Goal: Task Accomplishment & Management: Complete application form

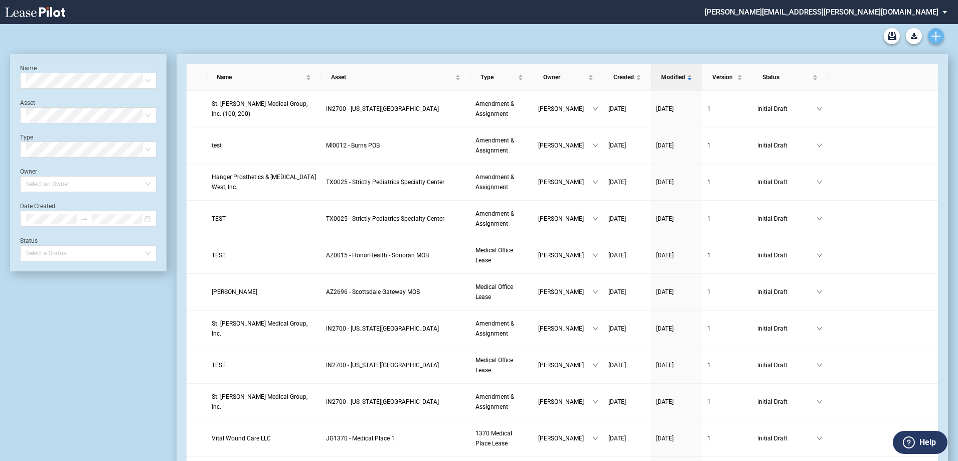
click at [939, 38] on icon "Create new document" at bounding box center [935, 36] width 9 height 9
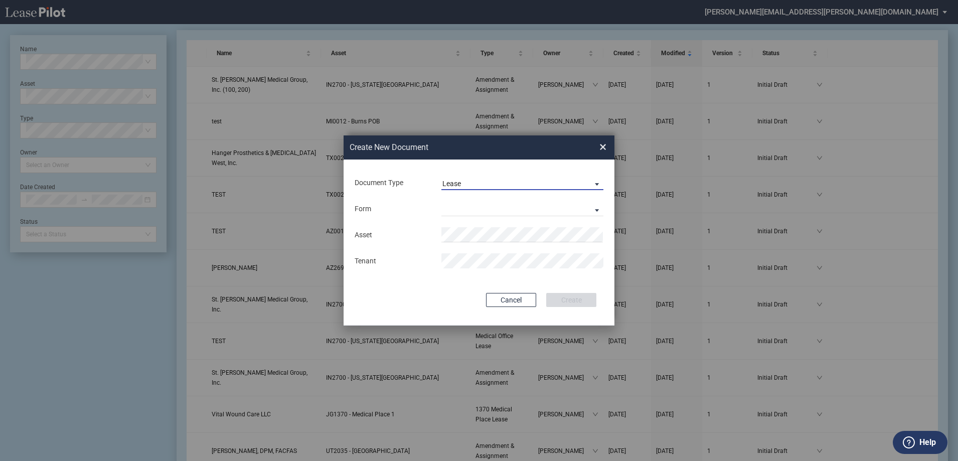
click at [573, 185] on span "Lease" at bounding box center [514, 184] width 144 height 10
click at [567, 208] on md-option "Amendment" at bounding box center [523, 208] width 178 height 24
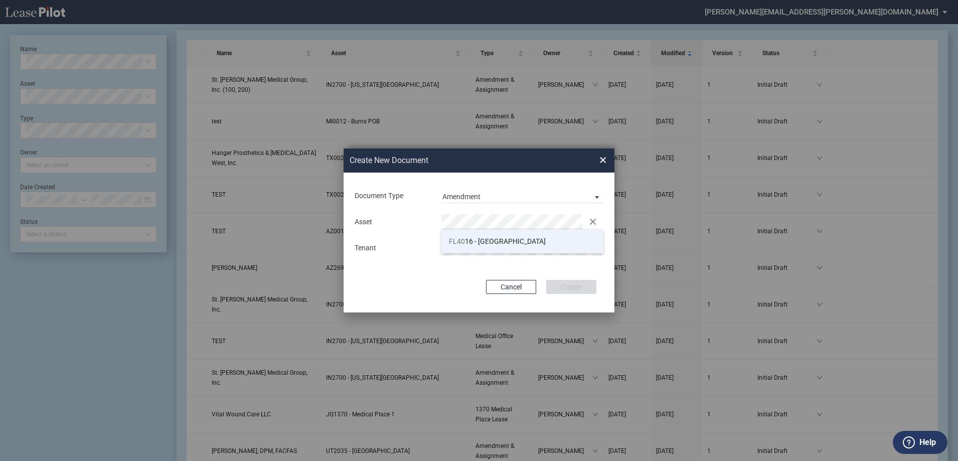
click at [515, 238] on span "FL40 16 - Bayfront Medical Plaza" at bounding box center [497, 241] width 97 height 8
click at [535, 259] on div "Asset Clear Tenant" at bounding box center [479, 235] width 251 height 52
click at [573, 284] on button "Create" at bounding box center [571, 287] width 50 height 14
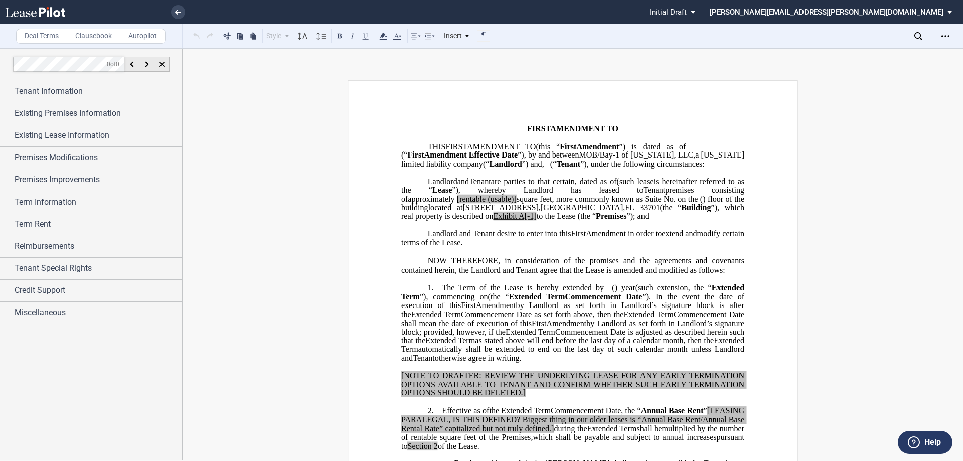
click at [533, 274] on span "NOW THEREFORE, in consideration of the promises and the agreements and covenant…" at bounding box center [573, 265] width 345 height 18
click at [594, 283] on p "﻿" at bounding box center [572, 279] width 343 height 9
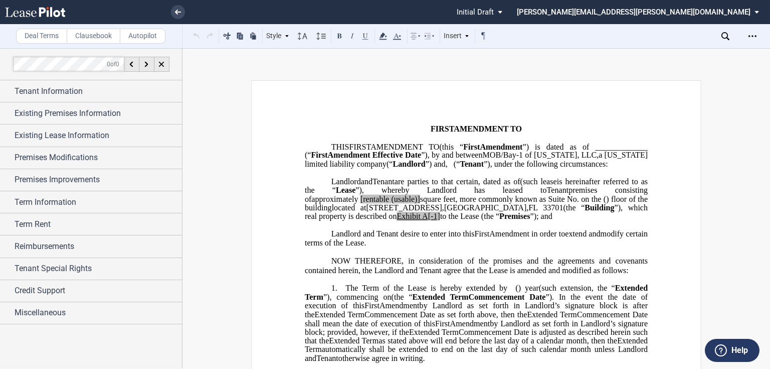
click at [481, 177] on p "﻿" at bounding box center [476, 173] width 343 height 9
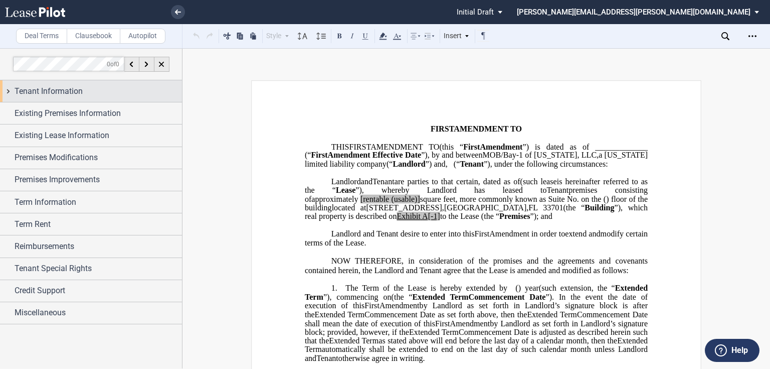
click at [67, 96] on span "Tenant Information" at bounding box center [49, 91] width 68 height 12
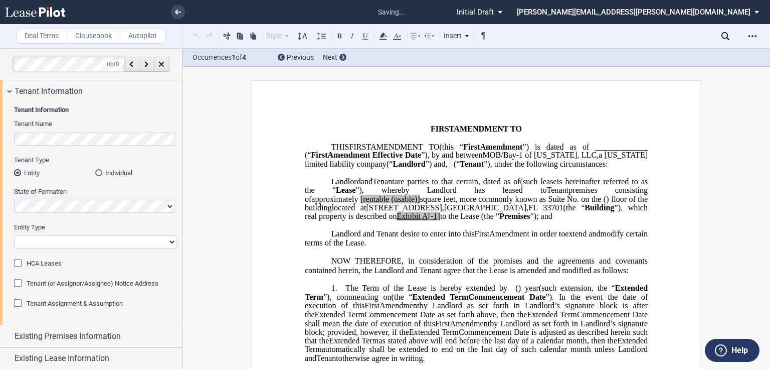
click at [86, 241] on select "Corporation Limited Liability Company General Partnership Limited Partnership O…" at bounding box center [95, 241] width 162 height 13
select select "limited liability company"
click at [14, 235] on select "Corporation Limited Liability Company General Partnership Limited Partnership O…" at bounding box center [95, 241] width 162 height 13
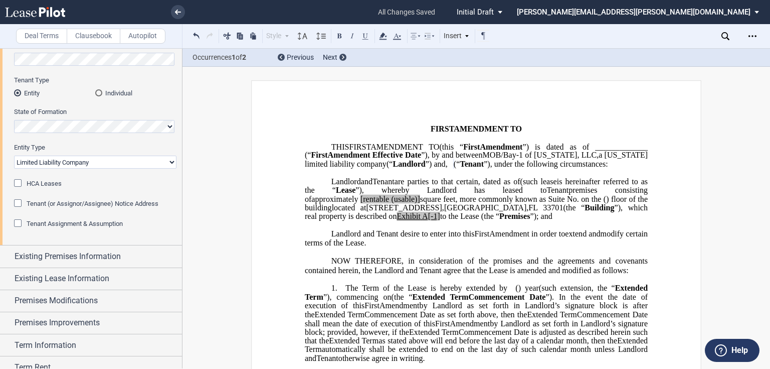
scroll to position [80, 0]
click at [93, 253] on span "Existing Premises Information" at bounding box center [68, 256] width 106 height 12
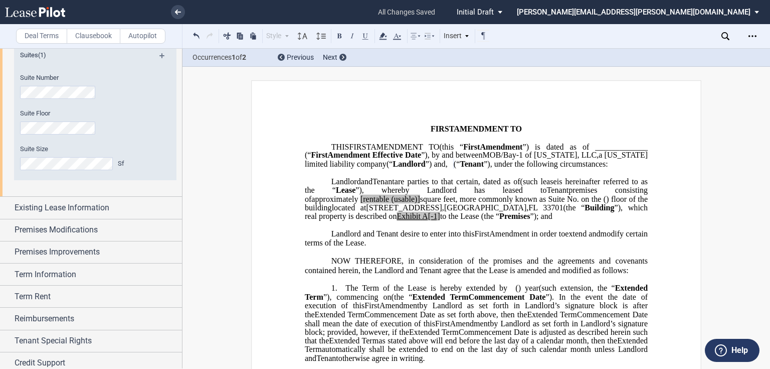
scroll to position [281, 0]
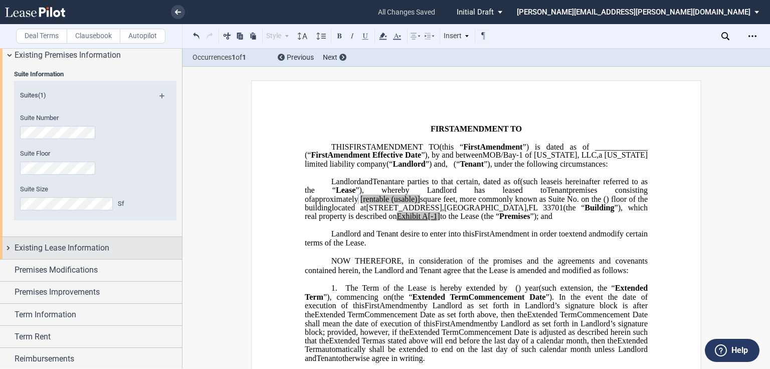
click at [81, 255] on div "Existing Lease Information" at bounding box center [91, 248] width 182 height 22
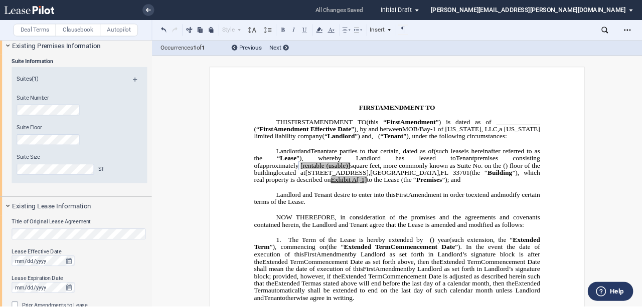
scroll to position [361, 0]
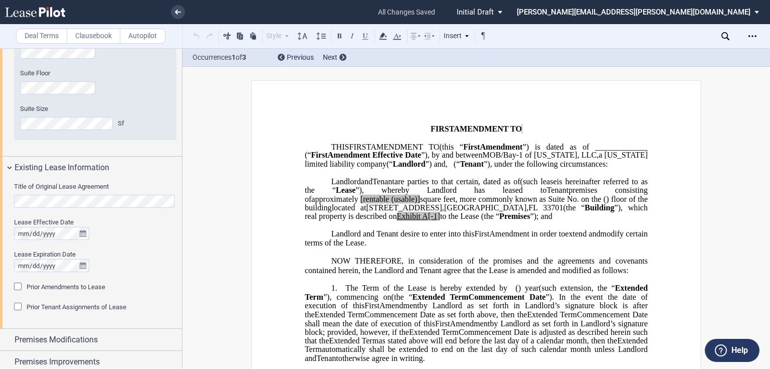
click at [121, 225] on div "Lease Effective Date" at bounding box center [95, 222] width 162 height 9
click at [83, 235] on icon "true" at bounding box center [83, 233] width 7 height 7
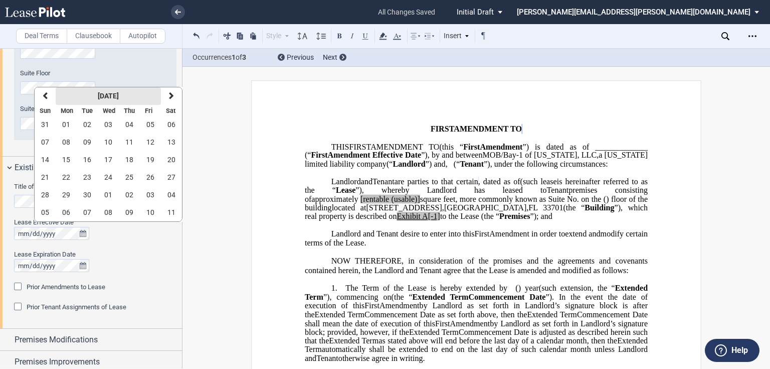
click at [119, 96] on strong "[DATE]" at bounding box center [108, 96] width 21 height 8
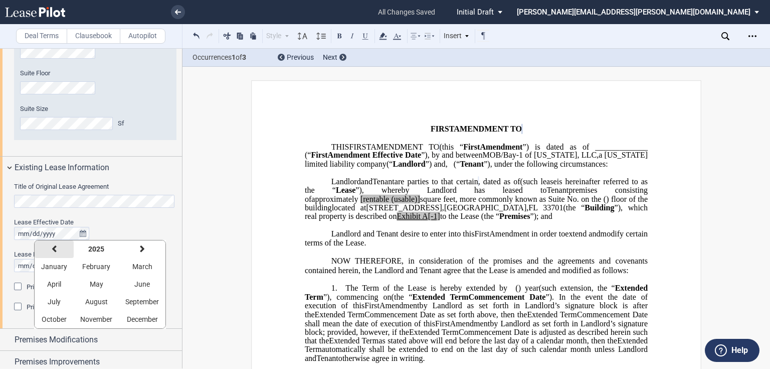
click at [61, 250] on button "previous" at bounding box center [54, 249] width 39 height 18
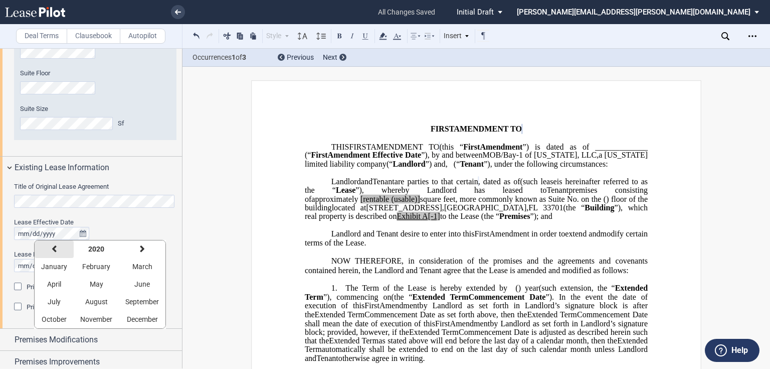
click at [61, 250] on button "previous" at bounding box center [54, 249] width 39 height 18
click at [58, 280] on span "April" at bounding box center [54, 284] width 14 height 8
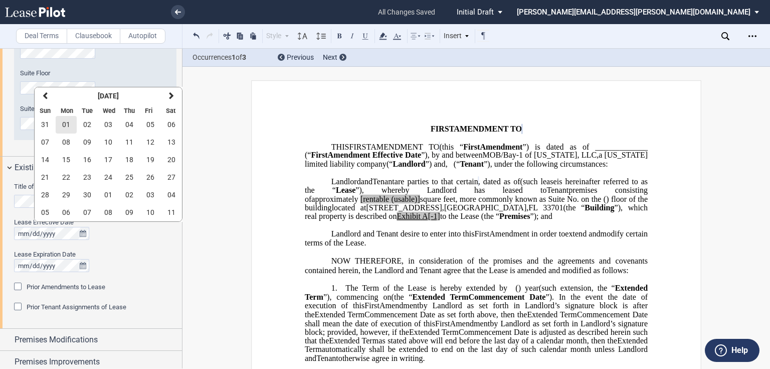
click at [65, 127] on span "01" at bounding box center [66, 124] width 8 height 8
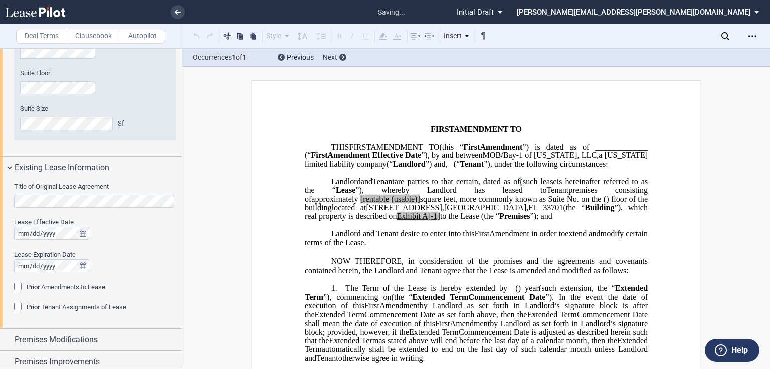
click at [525, 238] on span "Amendment in order to" at bounding box center [527, 233] width 76 height 9
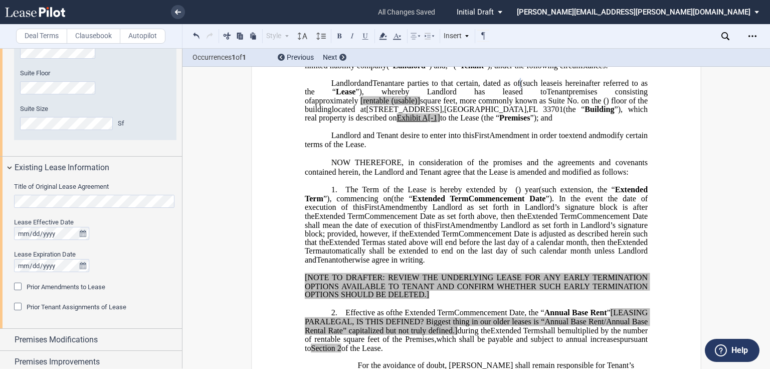
scroll to position [80, 0]
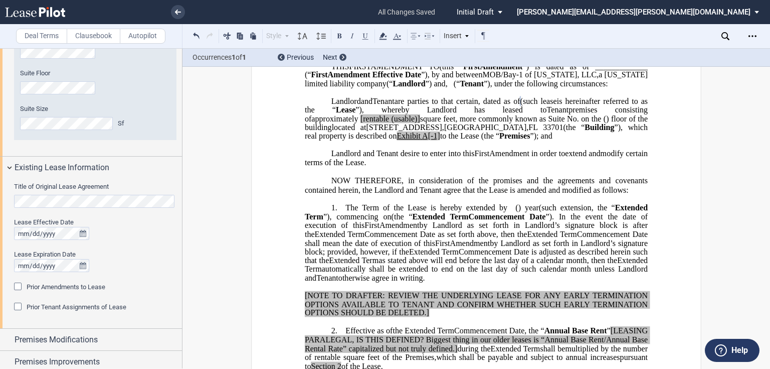
click at [409, 149] on p "﻿" at bounding box center [476, 145] width 343 height 9
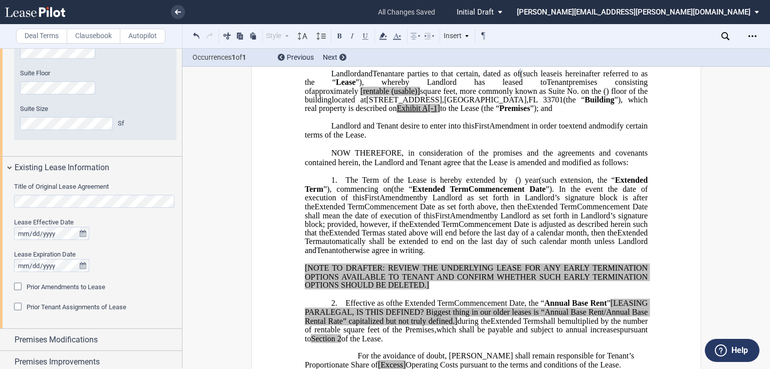
scroll to position [120, 0]
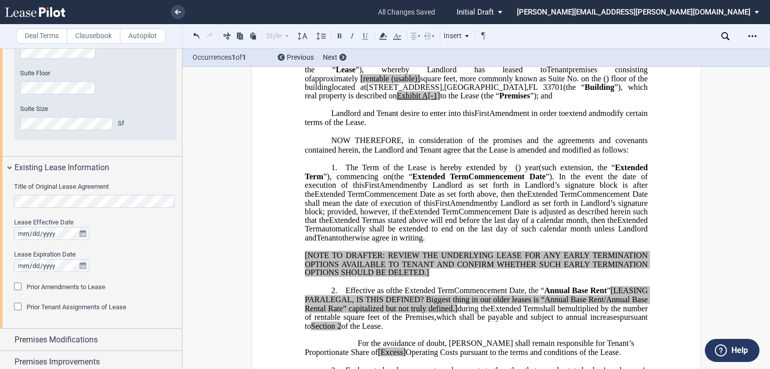
click at [91, 289] on span "Prior Amendments to Lease" at bounding box center [66, 287] width 79 height 8
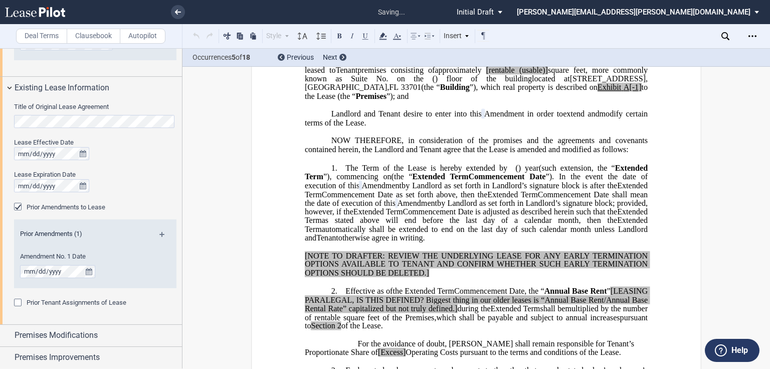
scroll to position [441, 0]
click at [86, 268] on icon "true" at bounding box center [89, 270] width 7 height 7
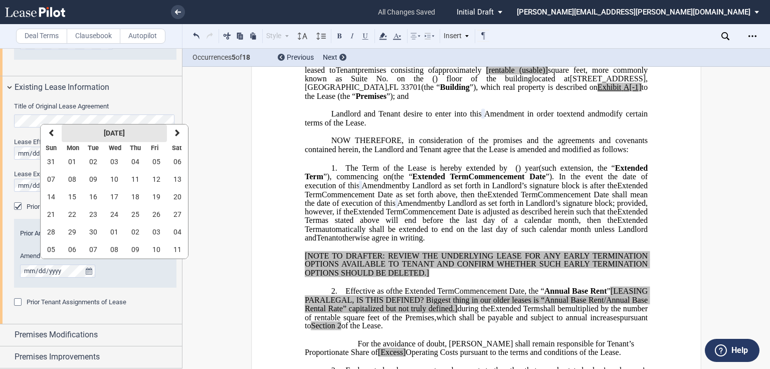
click at [104, 132] on strong "[DATE]" at bounding box center [114, 133] width 21 height 8
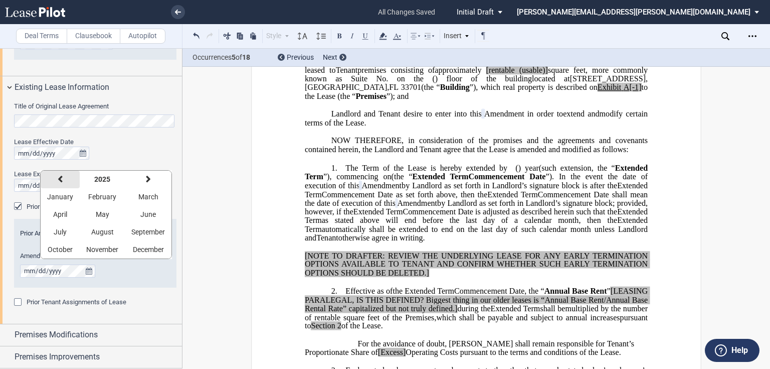
click at [71, 178] on button "previous" at bounding box center [60, 180] width 39 height 18
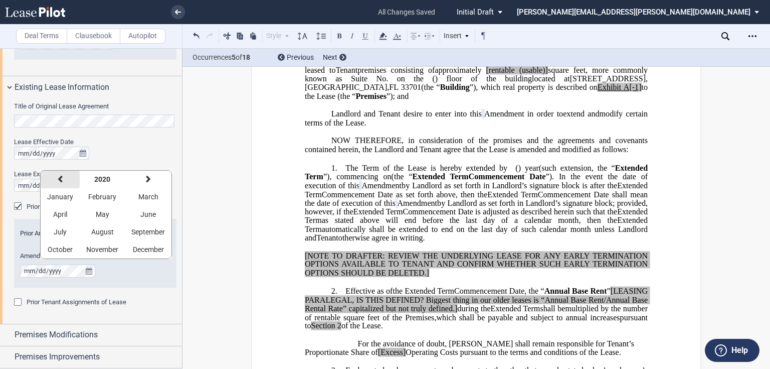
click at [71, 178] on button "previous" at bounding box center [60, 180] width 39 height 18
click at [63, 212] on span "April" at bounding box center [60, 214] width 14 height 8
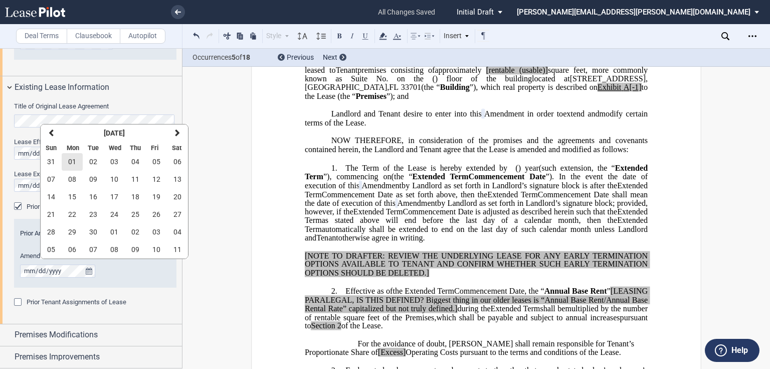
click at [70, 167] on button "01" at bounding box center [72, 162] width 21 height 18
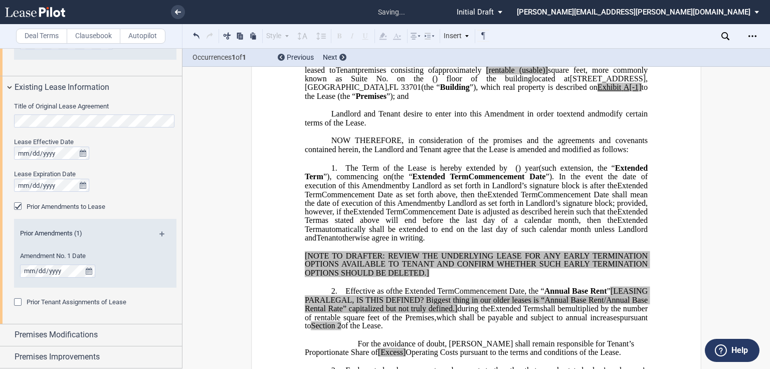
click at [160, 233] on md-icon at bounding box center [166, 237] width 14 height 12
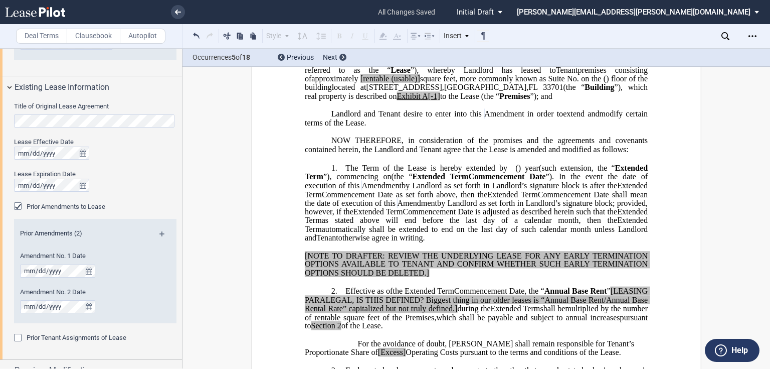
click at [367, 66] on span "further" at bounding box center [356, 61] width 22 height 9
click at [498, 109] on p "﻿" at bounding box center [476, 105] width 343 height 9
click at [161, 303] on md-icon at bounding box center [166, 304] width 12 height 12
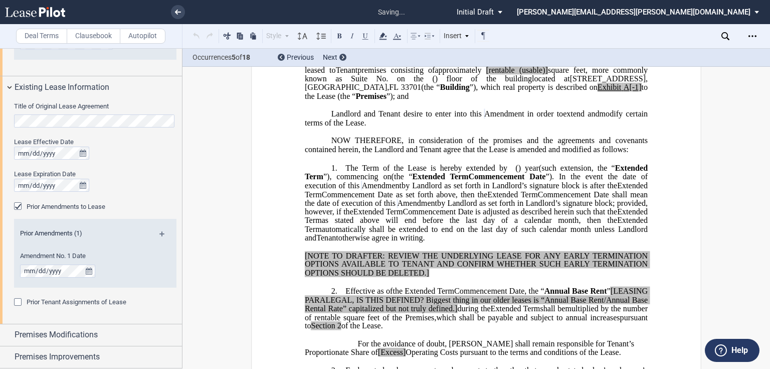
click at [562, 109] on p "﻿" at bounding box center [476, 105] width 343 height 9
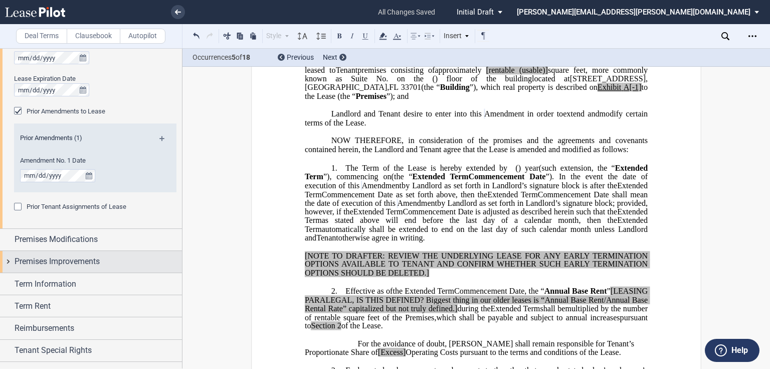
scroll to position [562, 0]
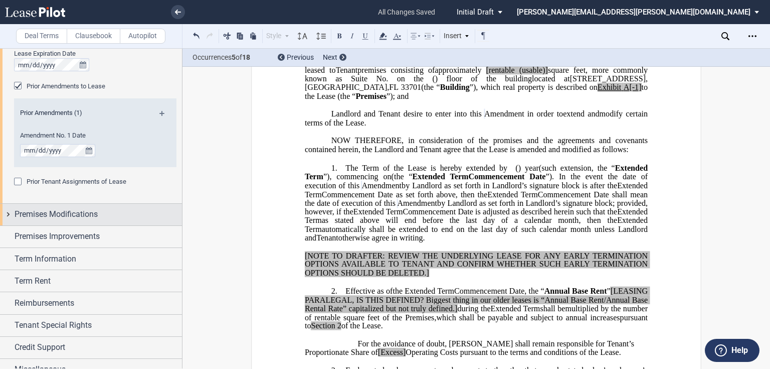
click at [29, 216] on span "Premises Modifications" at bounding box center [56, 214] width 83 height 12
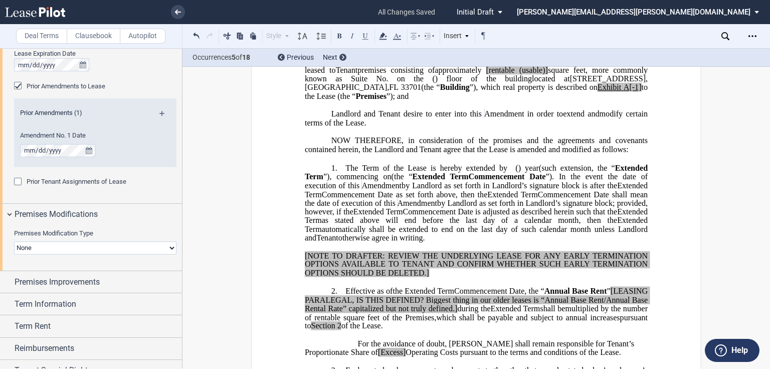
click at [43, 247] on select "None Expansion Relocation" at bounding box center [95, 247] width 162 height 13
click at [100, 251] on select "None Expansion Relocation" at bounding box center [95, 247] width 162 height 13
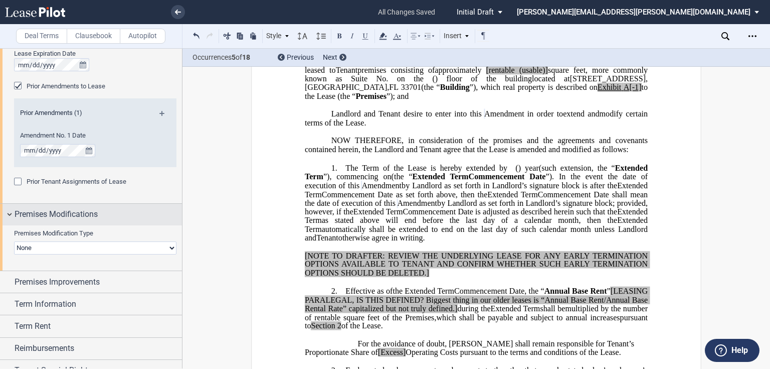
click at [122, 219] on div "Premises Modifications" at bounding box center [99, 214] width 168 height 12
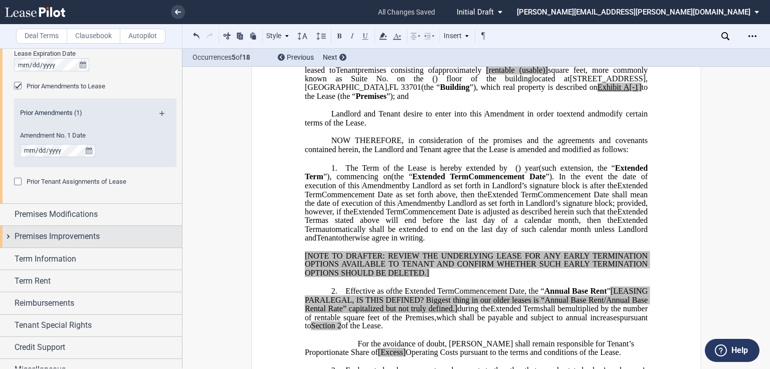
click at [30, 234] on span "Premises Improvements" at bounding box center [57, 236] width 85 height 12
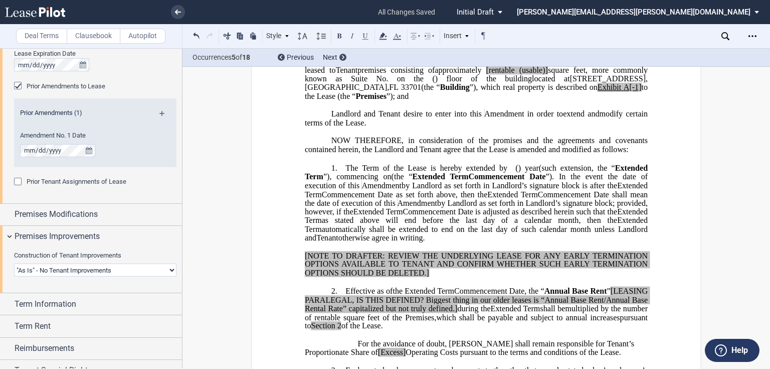
click at [52, 273] on select "Landlord Constructs Tenant Improvements Tenant Constructs Tenant Improvements "…" at bounding box center [95, 269] width 162 height 13
select select "tenant"
click at [14, 263] on select "Landlord Constructs Tenant Improvements Tenant Constructs Tenant Improvements "…" at bounding box center [95, 269] width 162 height 13
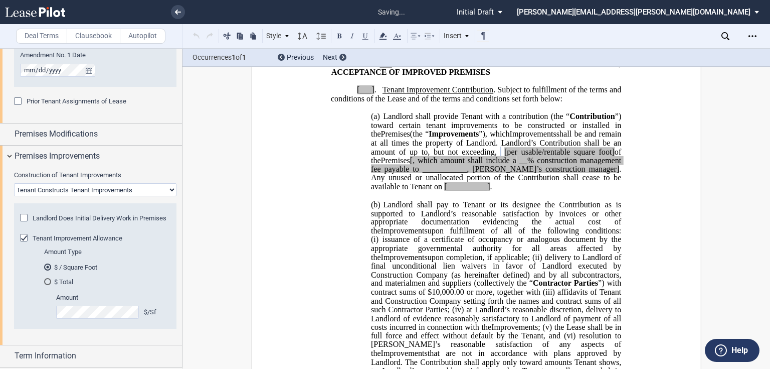
scroll to position [453, 0]
click at [121, 271] on md-radio-button "$ / Square Foot" at bounding box center [104, 266] width 120 height 9
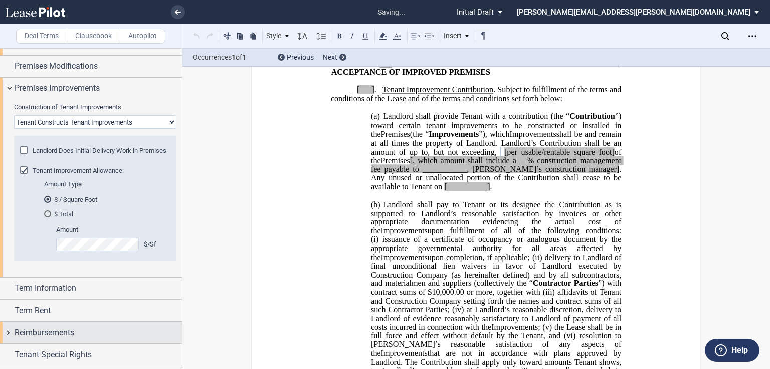
scroll to position [722, 0]
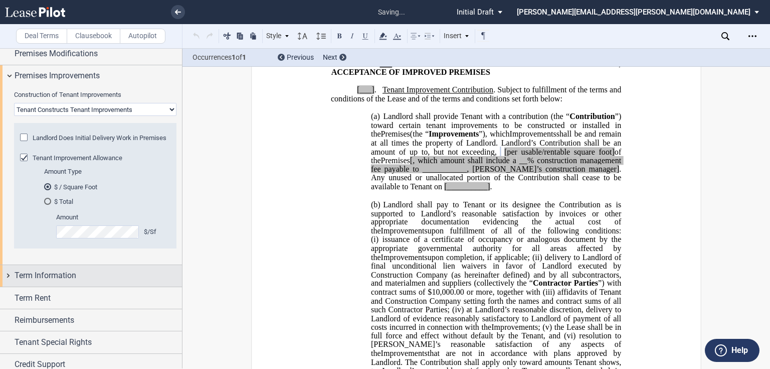
click at [34, 281] on span "Term Information" at bounding box center [46, 275] width 62 height 12
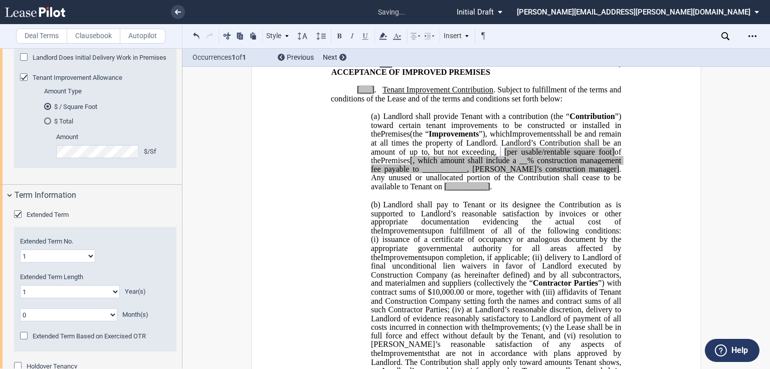
scroll to position [843, 0]
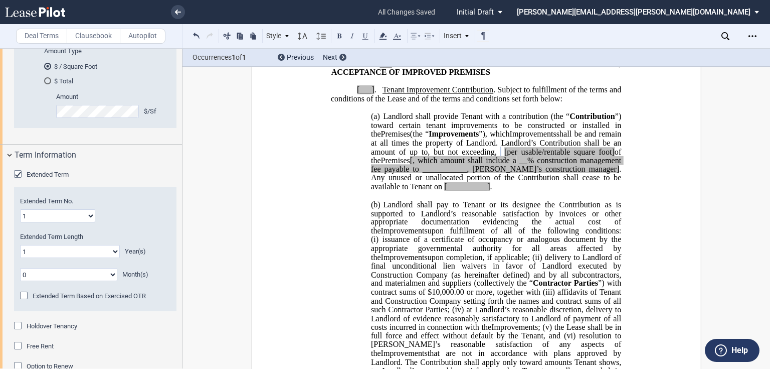
click at [68, 258] on select "0 1 2 3 4 5 6 7 8 9 10 11 12 13 14 15 16 17 18 19 20" at bounding box center [70, 251] width 100 height 13
select select "number:5"
click at [20, 253] on select "0 1 2 3 4 5 6 7 8 9 10 11 12 13 14 15 16 17 18 19 20" at bounding box center [70, 251] width 100 height 13
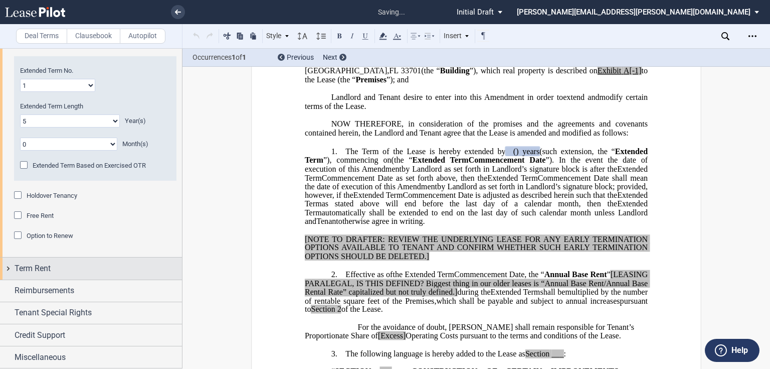
scroll to position [980, 0]
click at [42, 270] on span "Term Rent" at bounding box center [33, 268] width 36 height 12
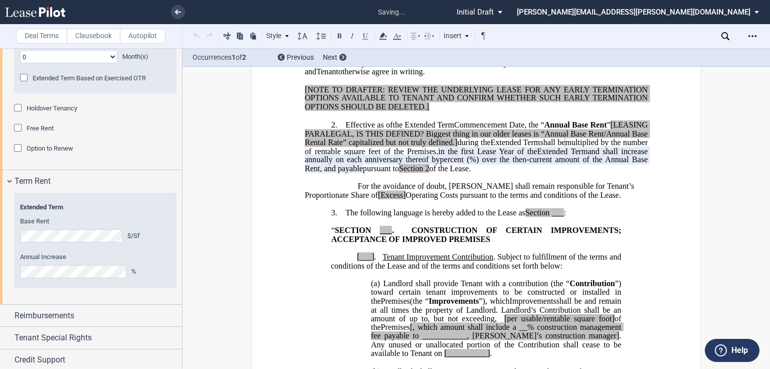
scroll to position [1092, 0]
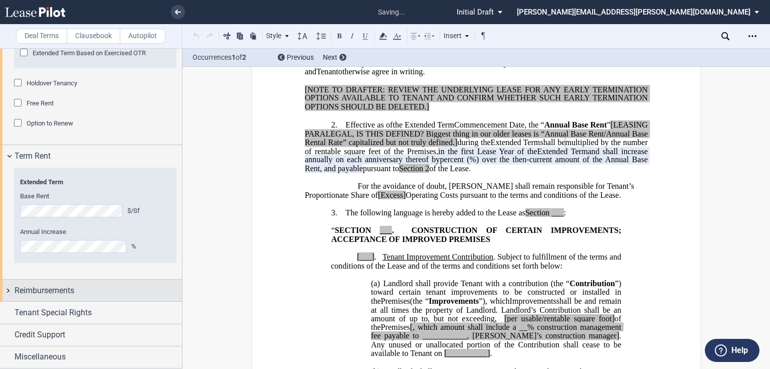
click at [97, 291] on div "Reimbursements" at bounding box center [99, 290] width 168 height 12
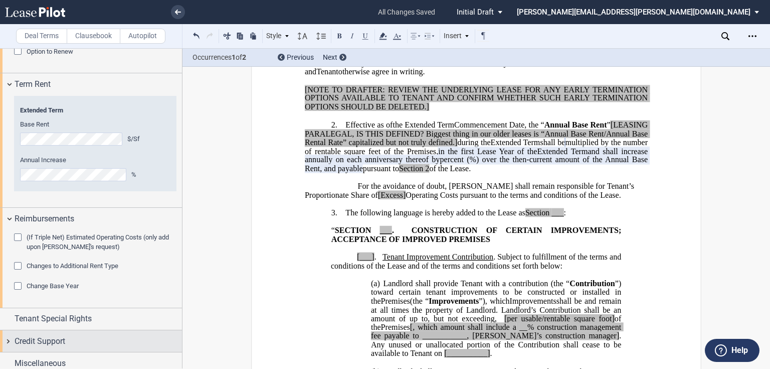
scroll to position [1170, 0]
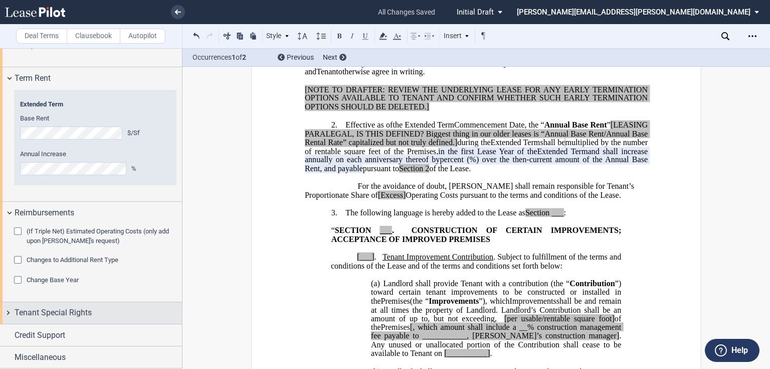
click at [60, 316] on span "Tenant Special Rights" at bounding box center [53, 312] width 77 height 12
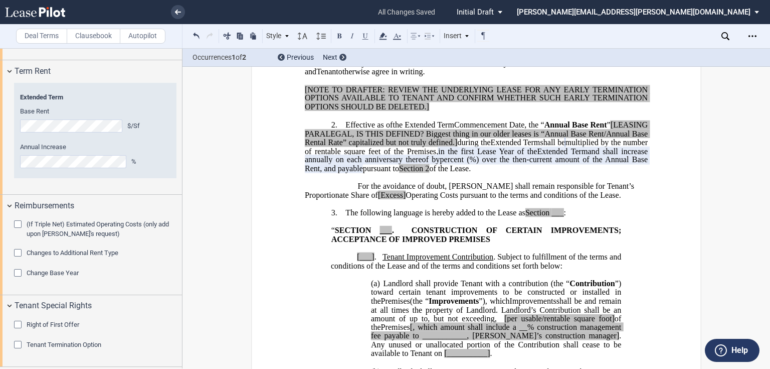
scroll to position [1220, 0]
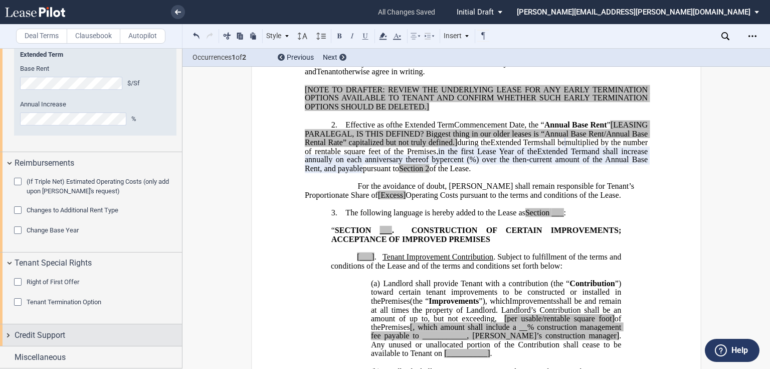
click at [55, 337] on span "Credit Support" at bounding box center [40, 335] width 51 height 12
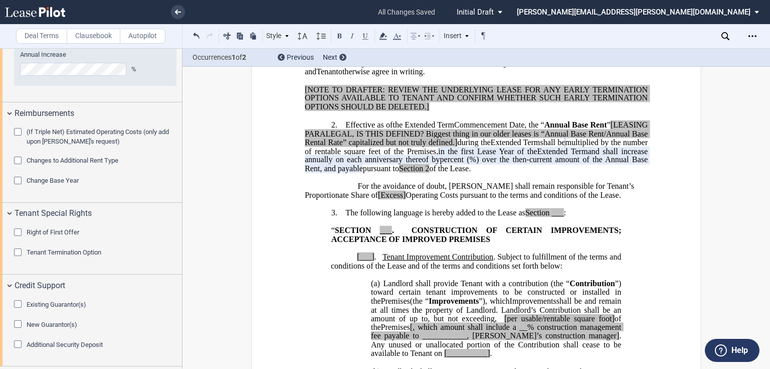
scroll to position [1290, 0]
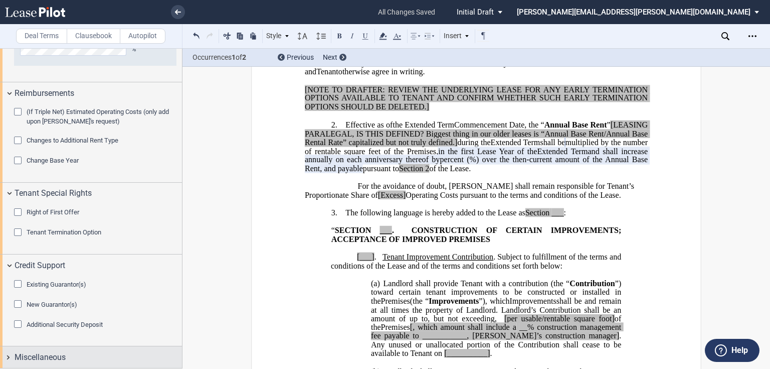
click at [64, 358] on span "Miscellaneous" at bounding box center [40, 357] width 51 height 12
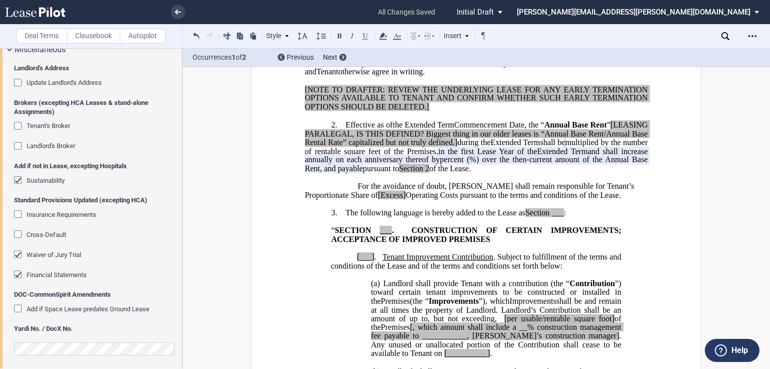
scroll to position [1600, 0]
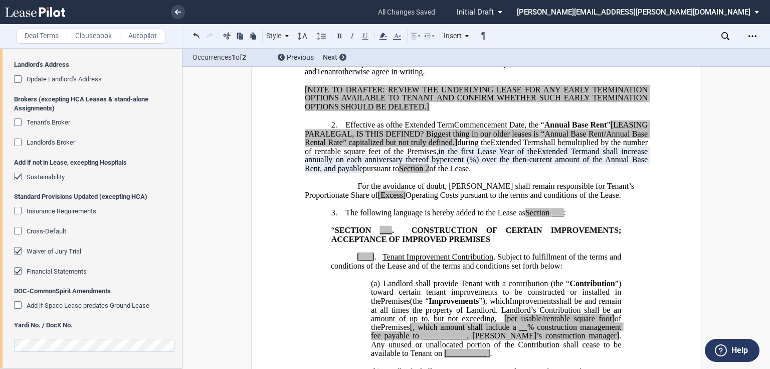
click at [20, 124] on div "Tenant's Broker" at bounding box center [19, 123] width 10 height 10
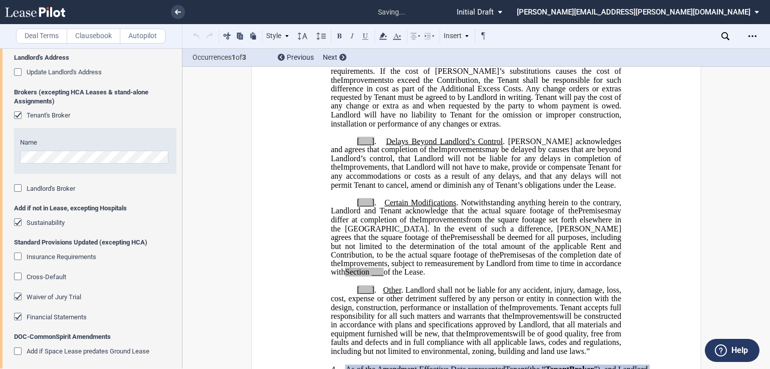
scroll to position [2132, 0]
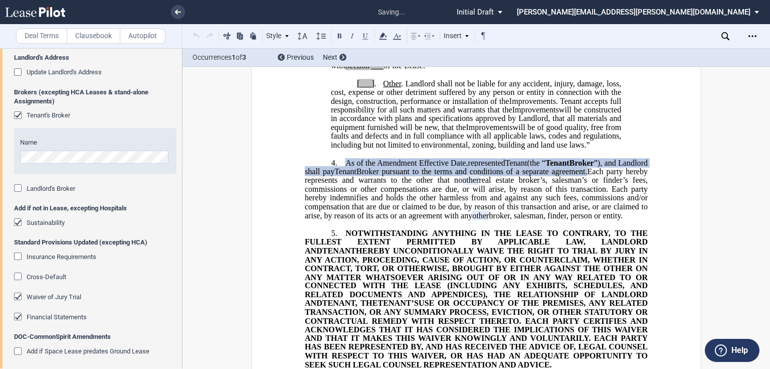
click at [69, 155] on div "Name" at bounding box center [95, 151] width 150 height 26
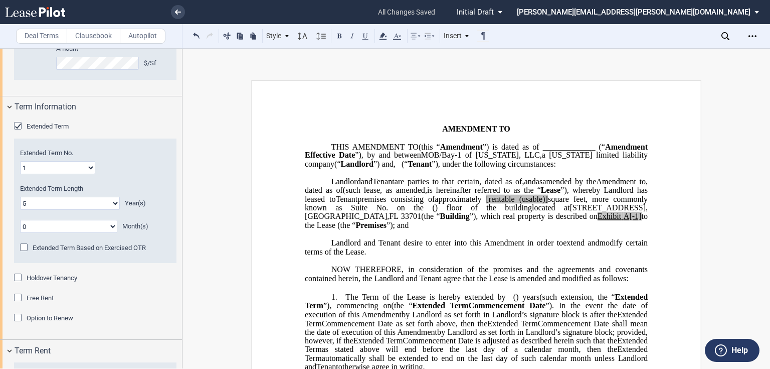
scroll to position [0, 0]
click at [748, 40] on div "Open Lease options menu" at bounding box center [753, 36] width 16 height 16
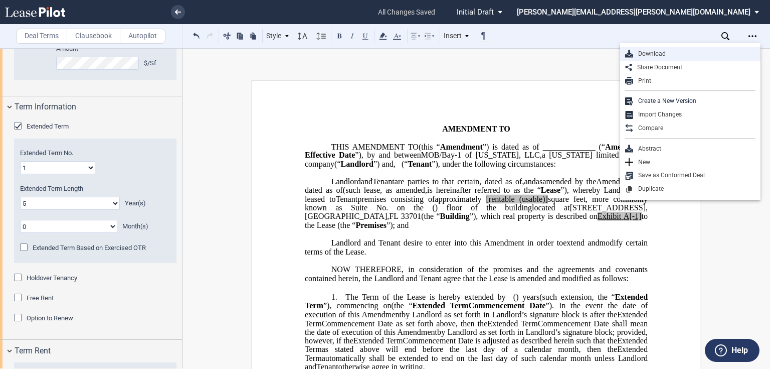
click at [683, 54] on div "Download" at bounding box center [694, 54] width 122 height 9
